Goal: Check status: Check status

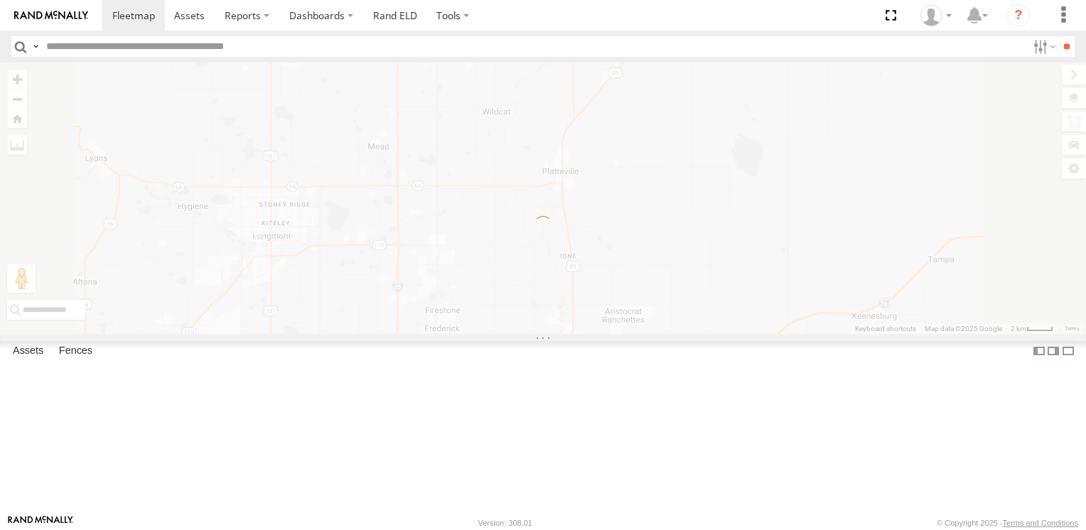
click at [0, 0] on label "×" at bounding box center [0, 0] width 0 height 0
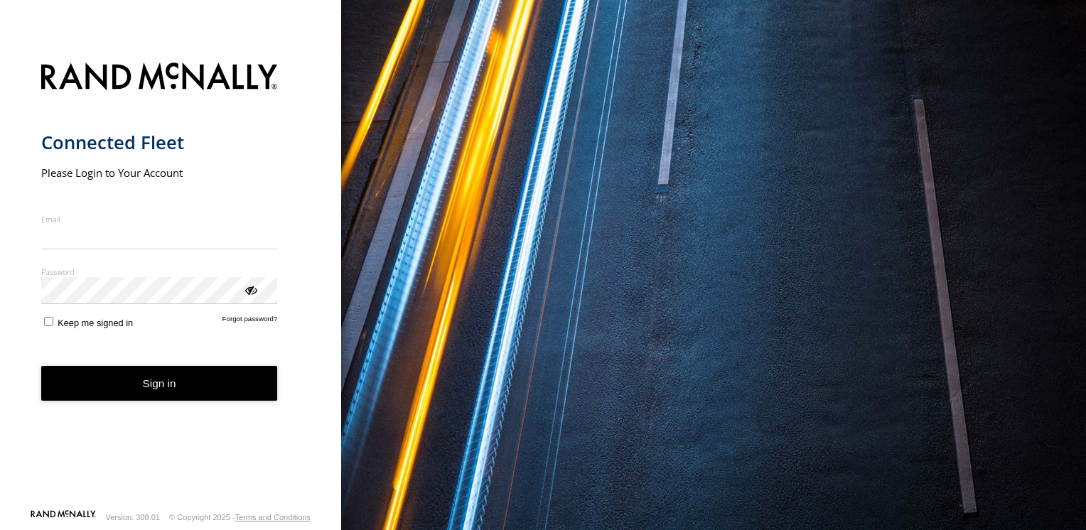
type input "**********"
click at [208, 405] on form "**********" at bounding box center [170, 281] width 259 height 455
click at [171, 385] on button "Sign in" at bounding box center [159, 383] width 237 height 35
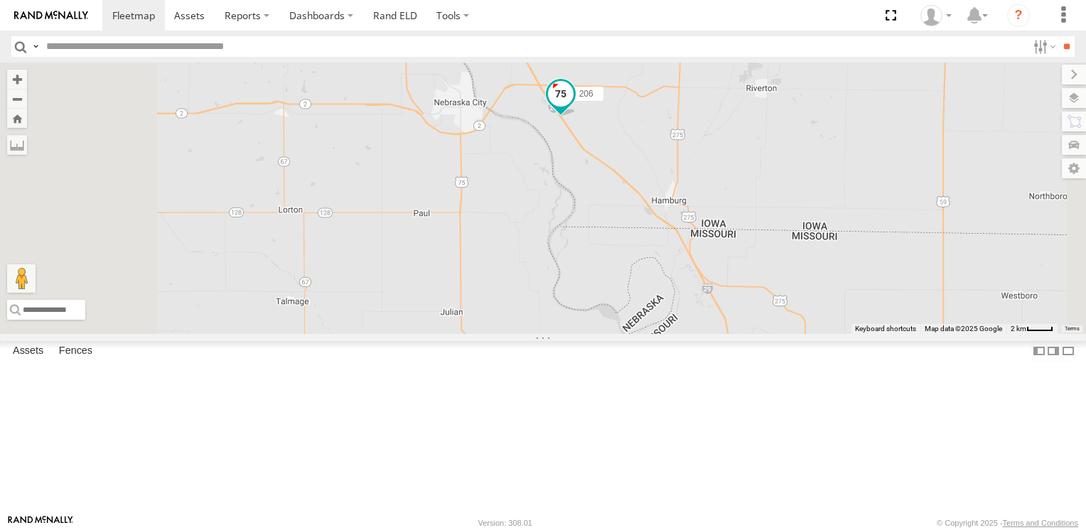
click at [574, 107] on span at bounding box center [561, 94] width 26 height 26
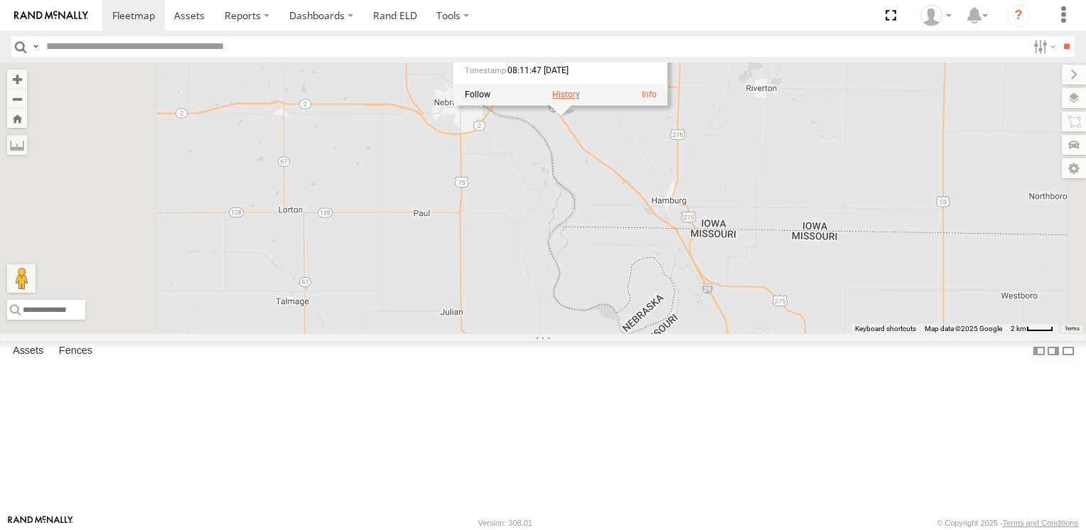
click at [580, 100] on label at bounding box center [566, 95] width 28 height 10
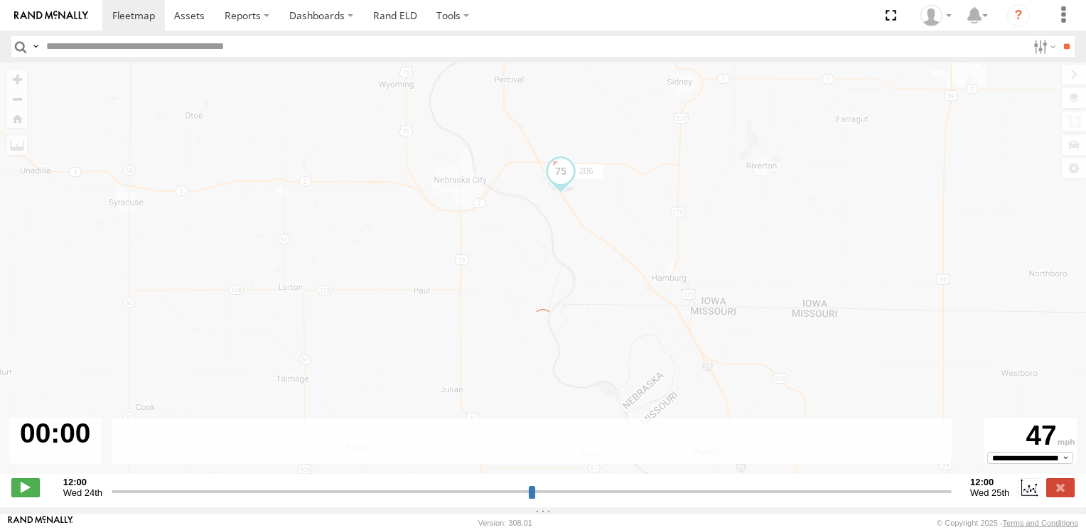
click at [586, 495] on input "range" at bounding box center [532, 492] width 840 height 14
type input "**********"
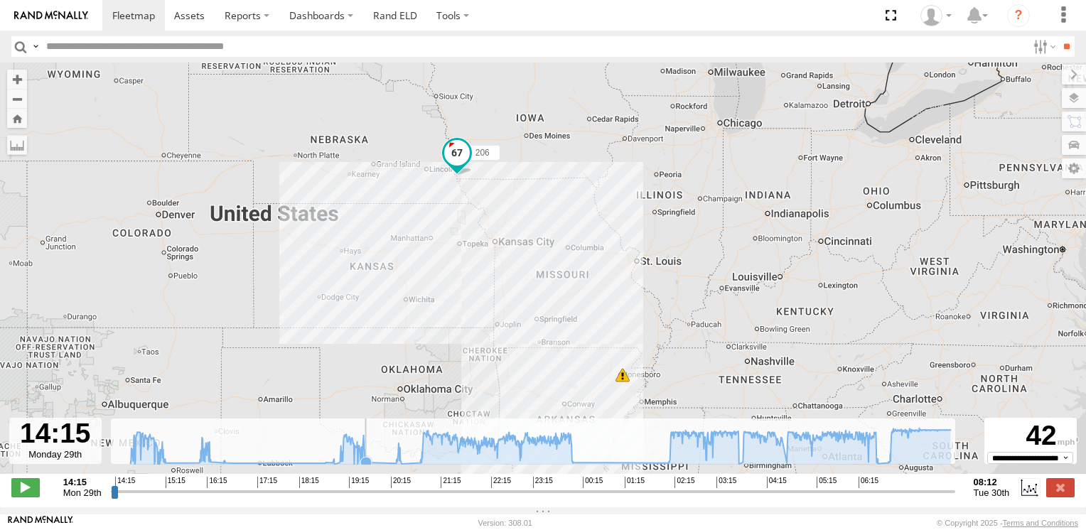
click at [365, 468] on icon at bounding box center [365, 462] width 11 height 11
click at [723, 464] on icon at bounding box center [541, 446] width 820 height 36
click at [894, 464] on icon at bounding box center [541, 446] width 834 height 36
click at [940, 464] on icon at bounding box center [541, 446] width 820 height 36
click at [945, 463] on icon at bounding box center [541, 446] width 820 height 36
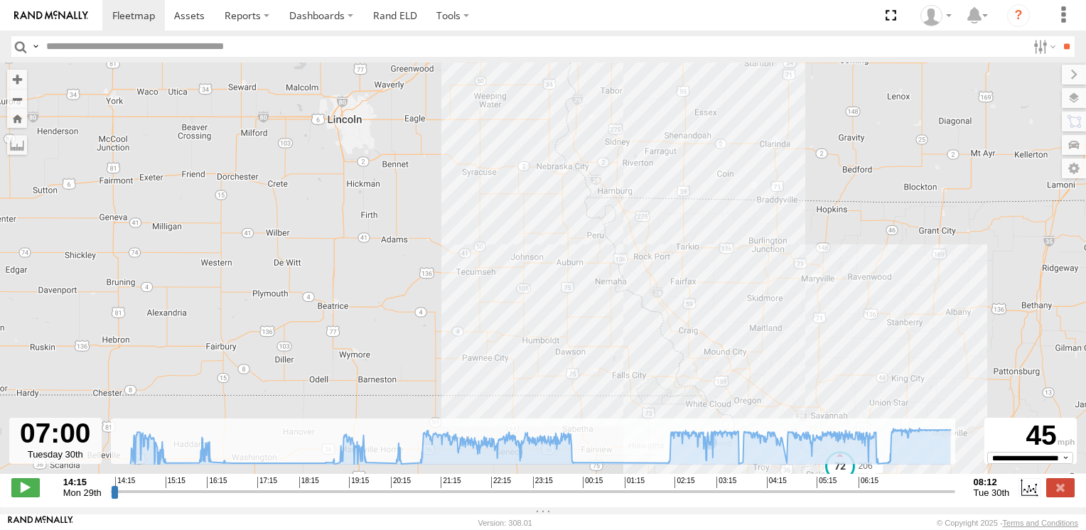
drag, startPoint x: 601, startPoint y: 124, endPoint x: 560, endPoint y: 244, distance: 126.3
click at [560, 244] on div "206" at bounding box center [543, 276] width 1086 height 426
click at [586, 175] on div "206" at bounding box center [543, 276] width 1086 height 426
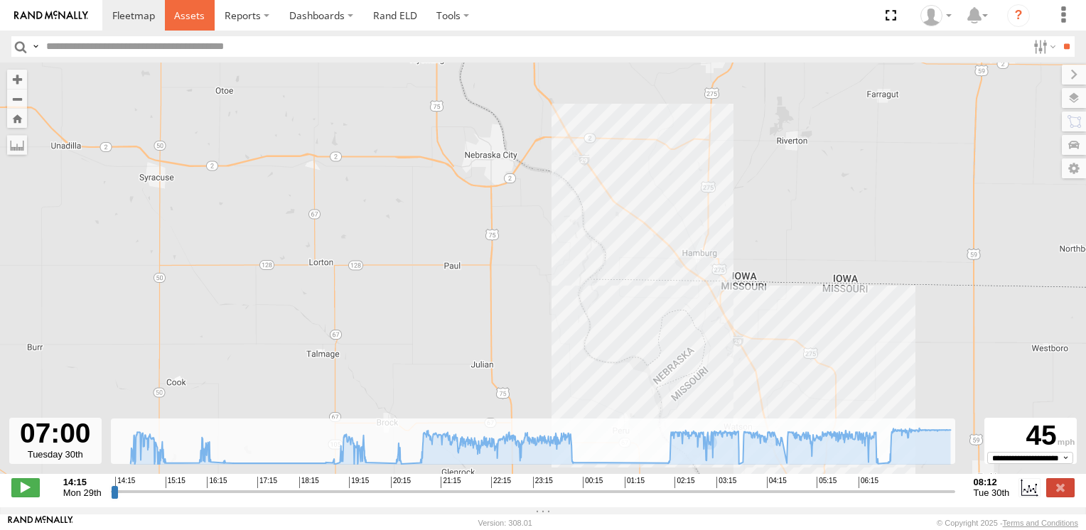
click at [189, 13] on span at bounding box center [189, 16] width 31 height 14
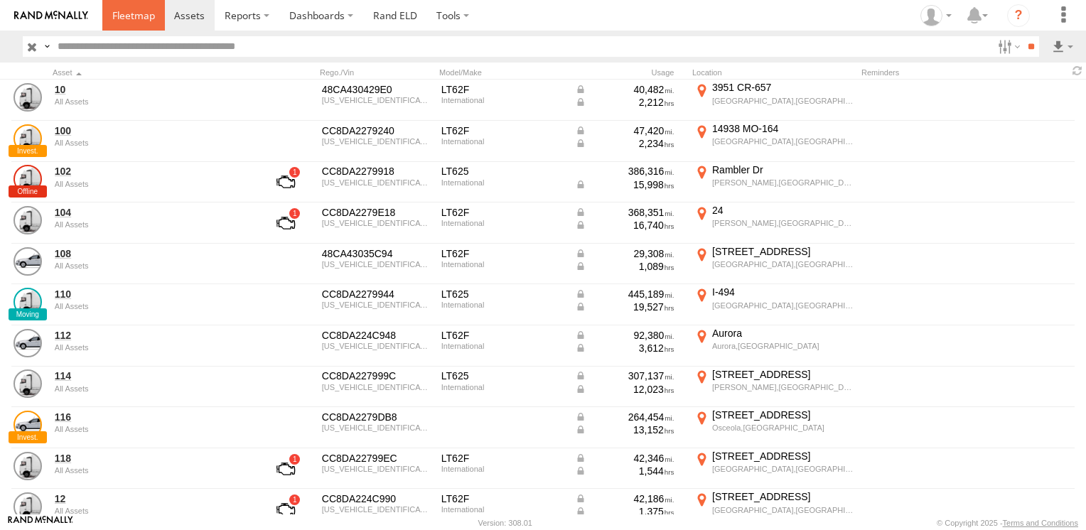
click at [137, 18] on span at bounding box center [133, 16] width 43 height 14
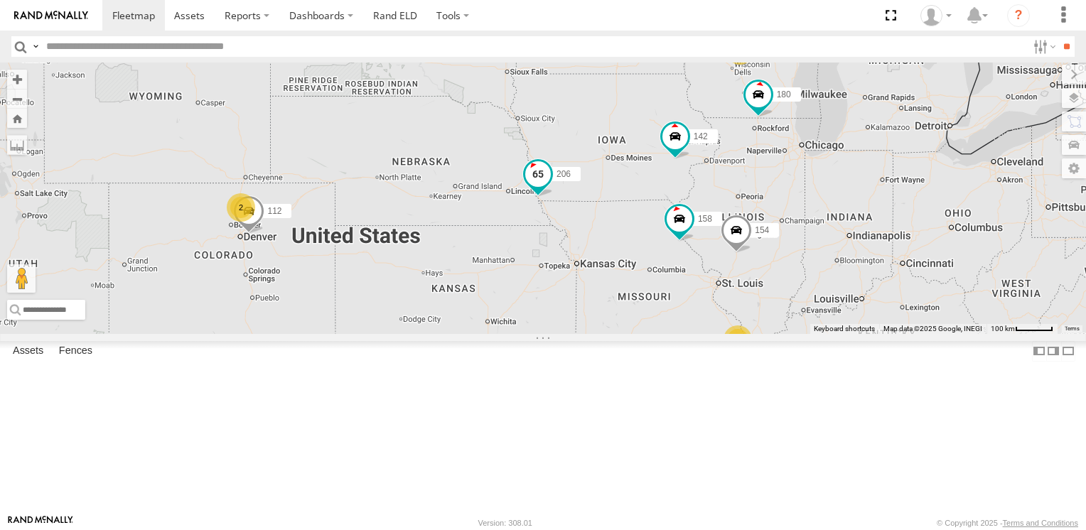
click at [551, 187] on span at bounding box center [538, 174] width 26 height 26
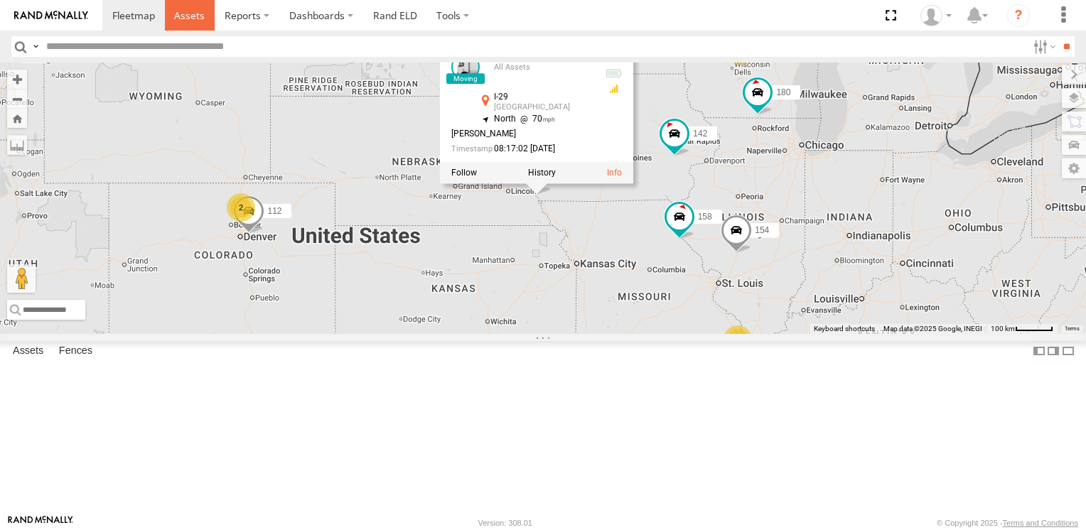
click at [190, 10] on span at bounding box center [189, 16] width 31 height 14
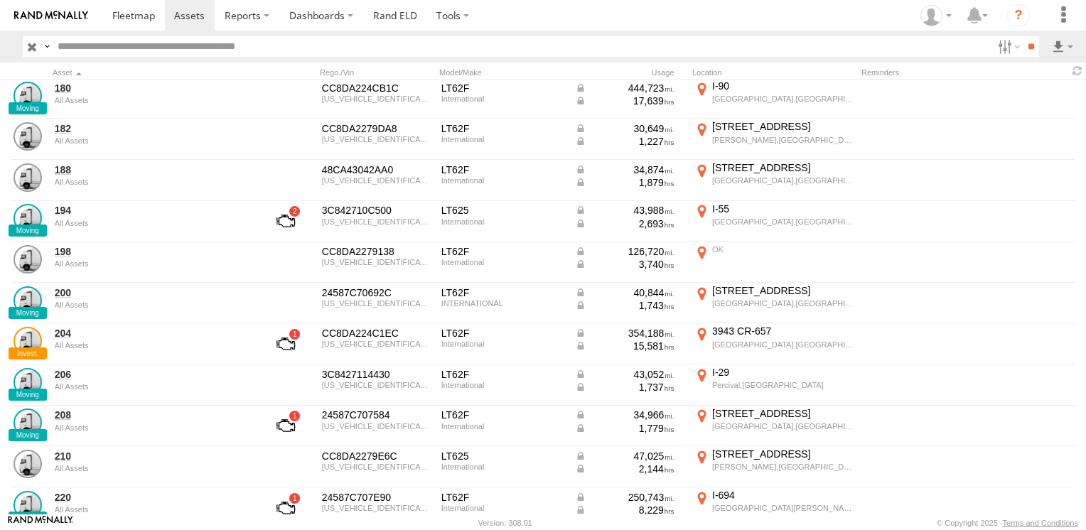
scroll to position [1137, 0]
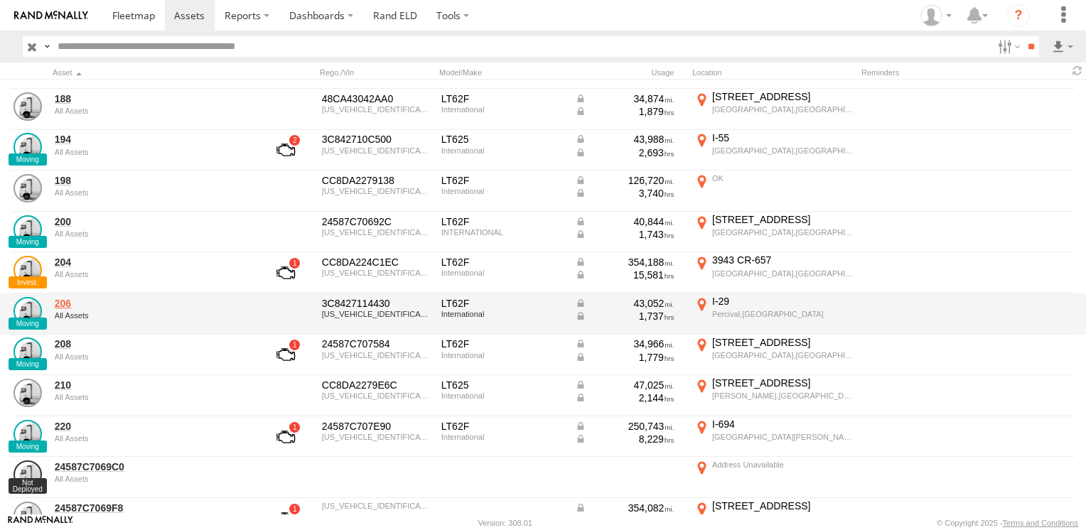
click at [60, 305] on link "206" at bounding box center [152, 303] width 195 height 13
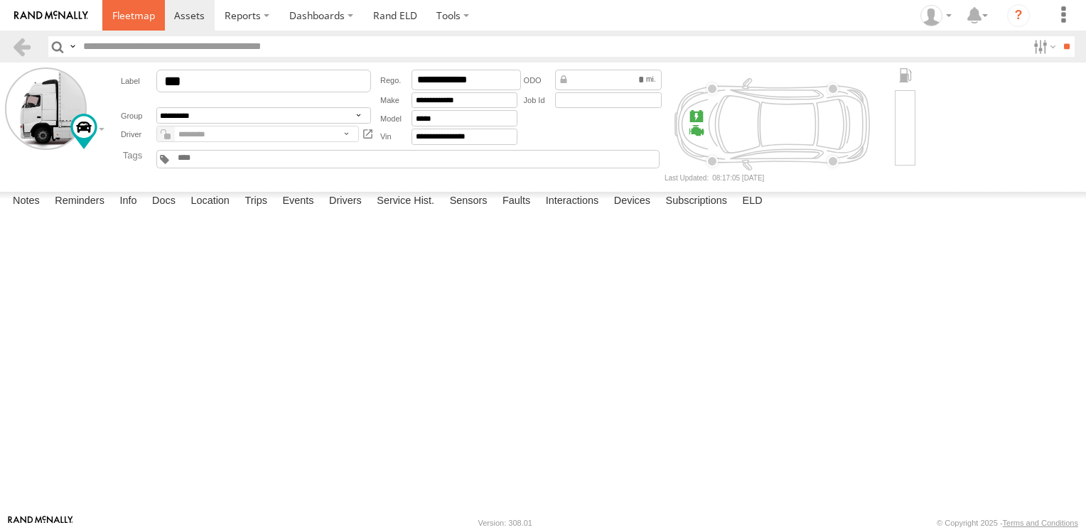
click at [128, 6] on link at bounding box center [133, 15] width 63 height 31
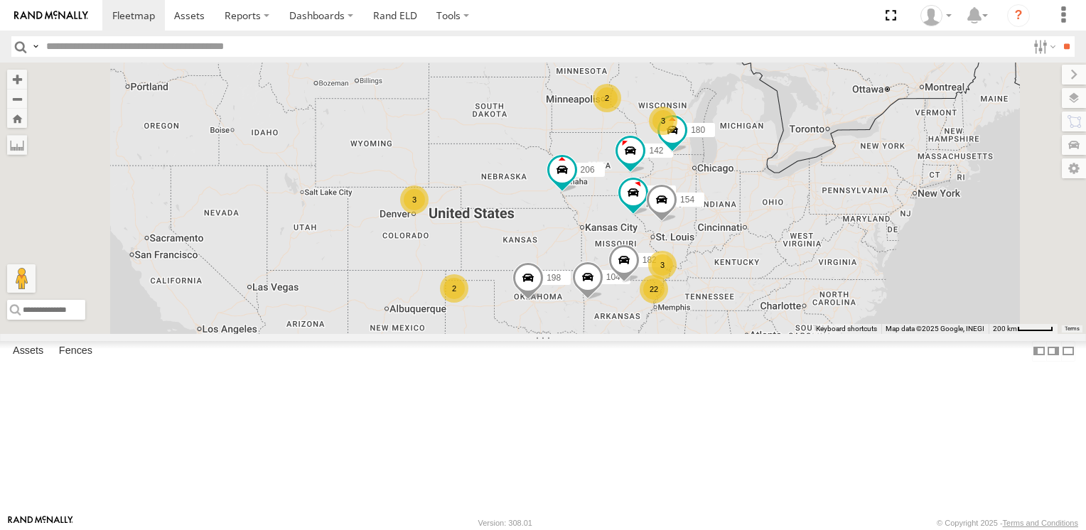
scroll to position [142, 0]
click at [0, 0] on span at bounding box center [0, 0] width 0 height 0
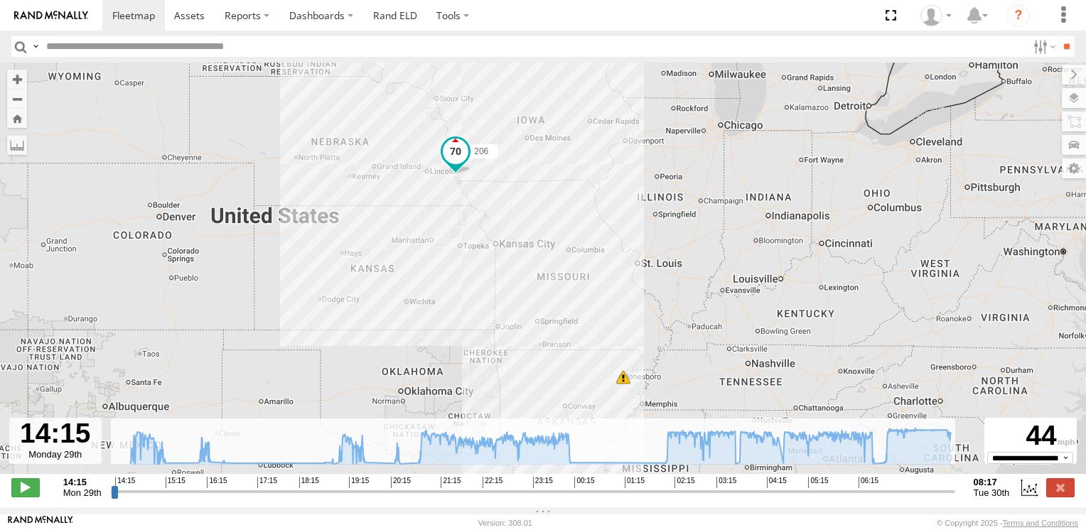
click at [416, 476] on div "206 9" at bounding box center [543, 276] width 1086 height 426
click at [360, 474] on div "206 9" at bounding box center [543, 276] width 1086 height 426
click at [335, 474] on div "206 9" at bounding box center [543, 276] width 1086 height 426
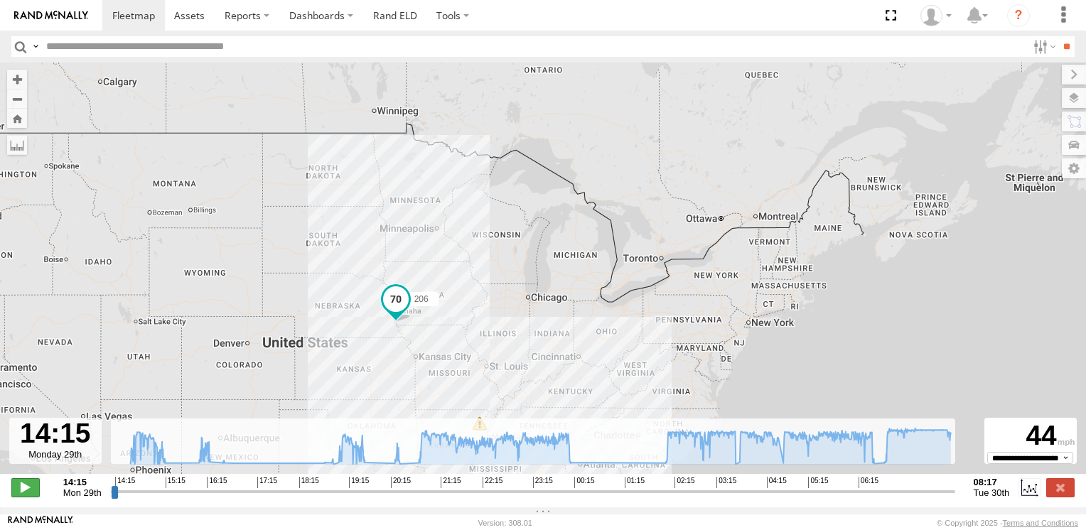
click at [33, 490] on span at bounding box center [25, 487] width 28 height 18
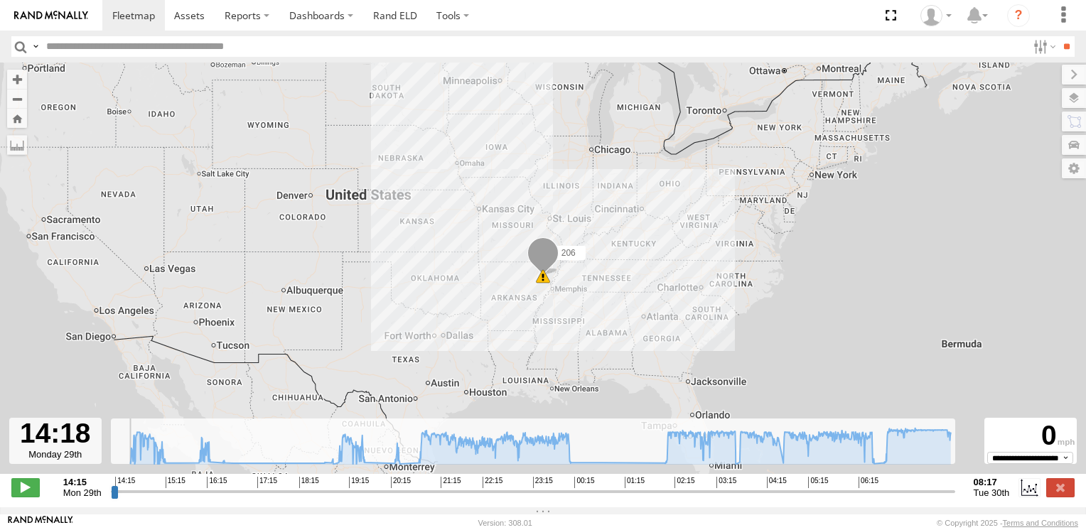
click at [337, 475] on div "206 9" at bounding box center [543, 276] width 1086 height 426
click at [335, 468] on icon at bounding box center [338, 462] width 11 height 11
click at [392, 469] on icon at bounding box center [394, 463] width 11 height 11
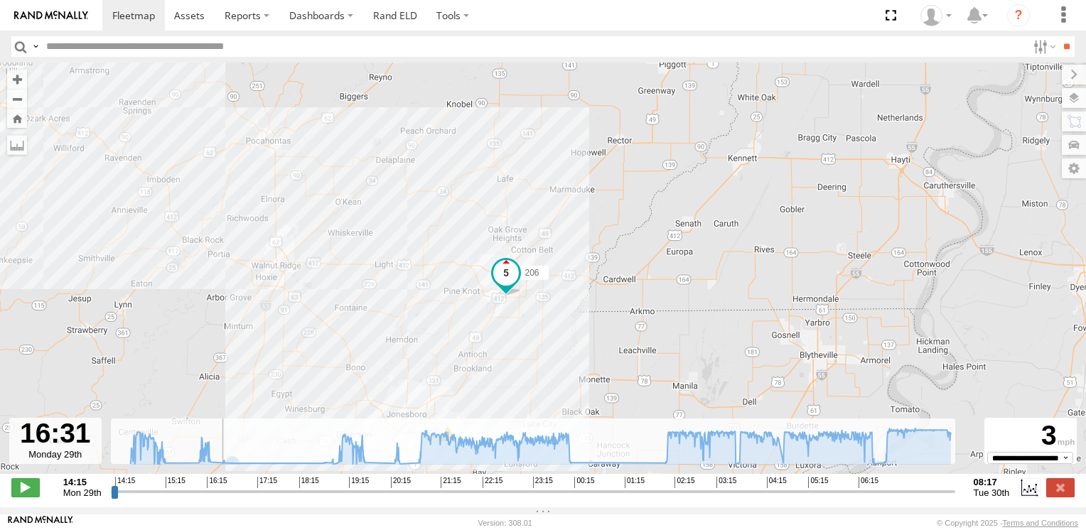
drag, startPoint x: 144, startPoint y: 495, endPoint x: 216, endPoint y: 491, distance: 71.9
click at [216, 491] on input "range" at bounding box center [533, 492] width 844 height 14
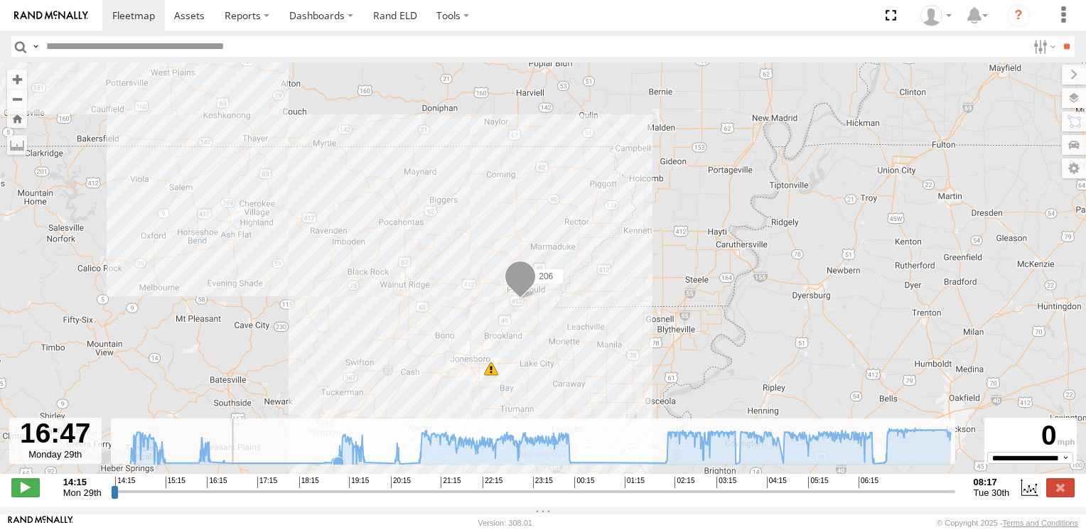
click at [335, 468] on icon at bounding box center [338, 462] width 11 height 11
drag, startPoint x: 230, startPoint y: 496, endPoint x: 271, endPoint y: 497, distance: 40.5
click at [271, 497] on input "range" at bounding box center [533, 492] width 844 height 14
click at [224, 485] on span "16:15" at bounding box center [217, 482] width 20 height 11
click at [362, 472] on div "206 9" at bounding box center [543, 276] width 1086 height 426
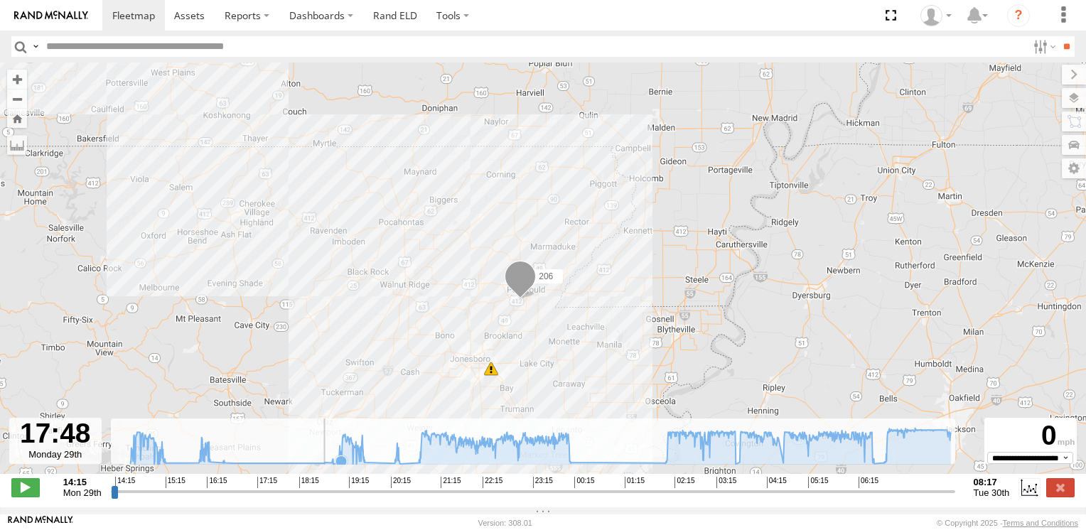
click at [340, 466] on icon at bounding box center [340, 461] width 11 height 11
drag, startPoint x: 296, startPoint y: 500, endPoint x: 335, endPoint y: 498, distance: 39.8
click at [335, 498] on input "range" at bounding box center [533, 492] width 844 height 14
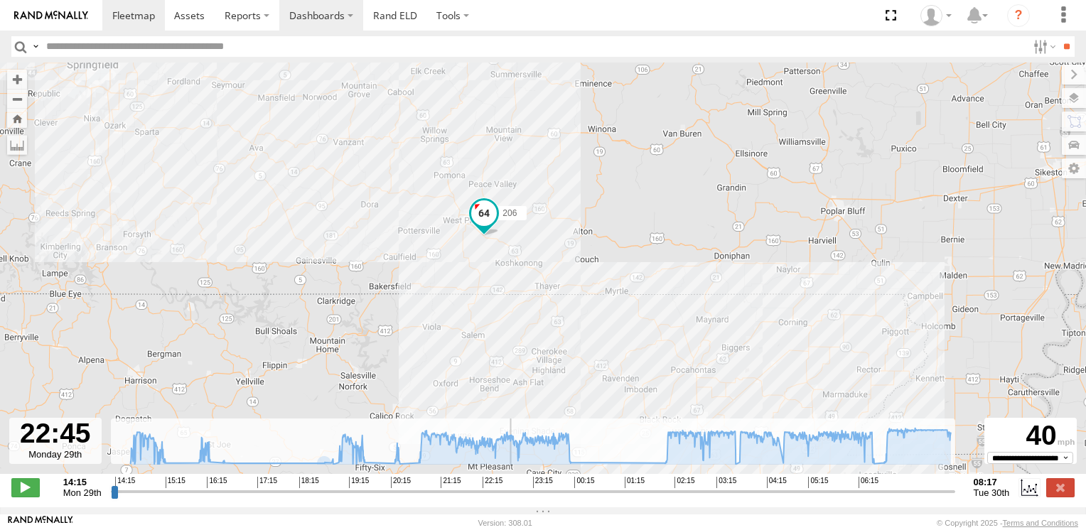
type input "**********"
